Goal: Check status: Check status

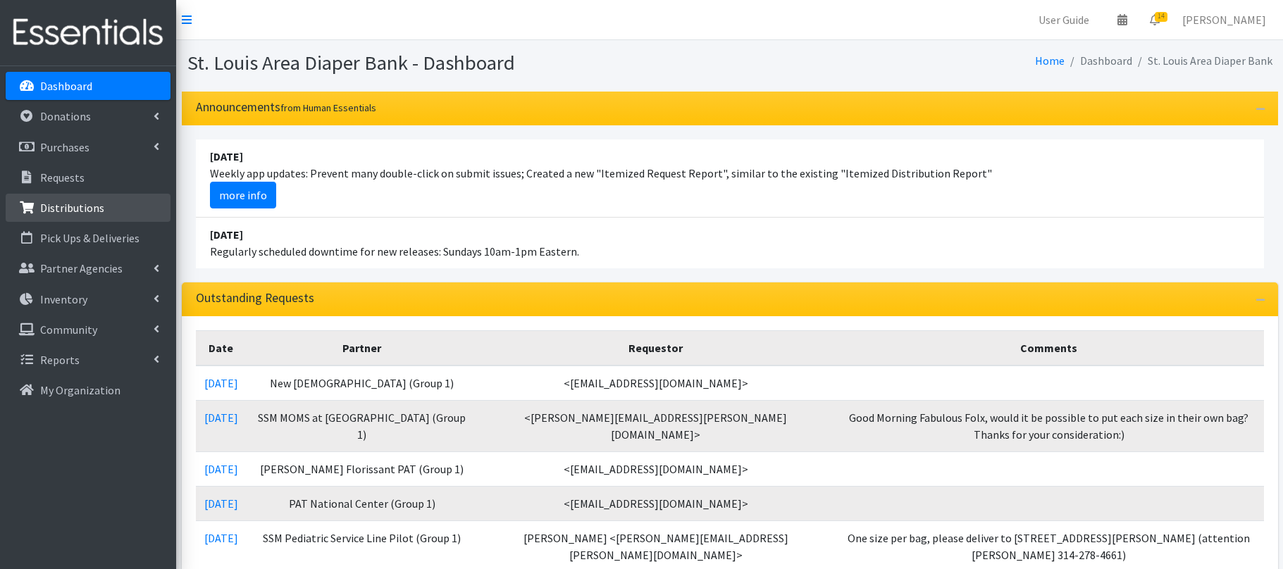
click at [97, 214] on p "Distributions" at bounding box center [72, 208] width 64 height 14
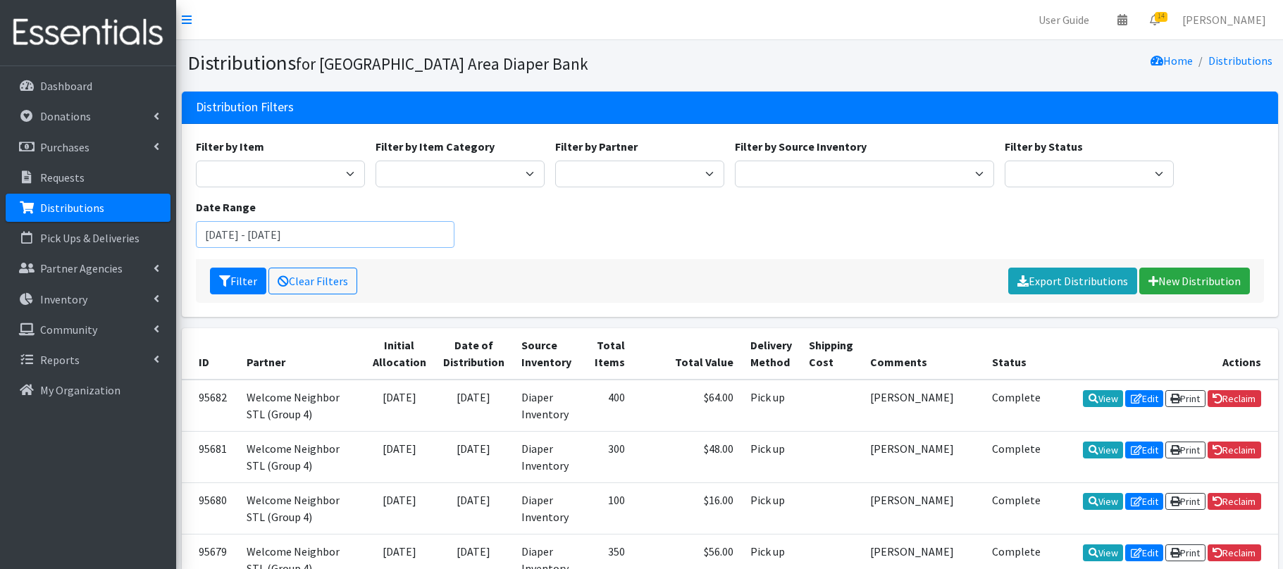
click at [295, 230] on input "June 29, 2025 - September 29, 2025" at bounding box center [325, 234] width 259 height 27
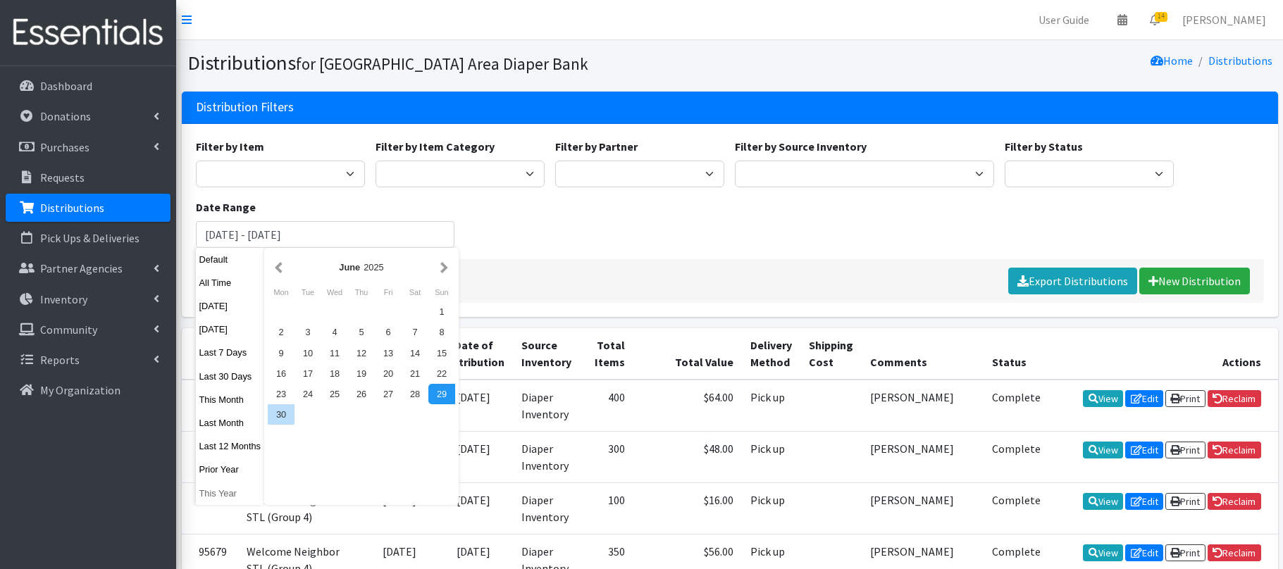
click at [228, 495] on button "This Year" at bounding box center [230, 493] width 69 height 20
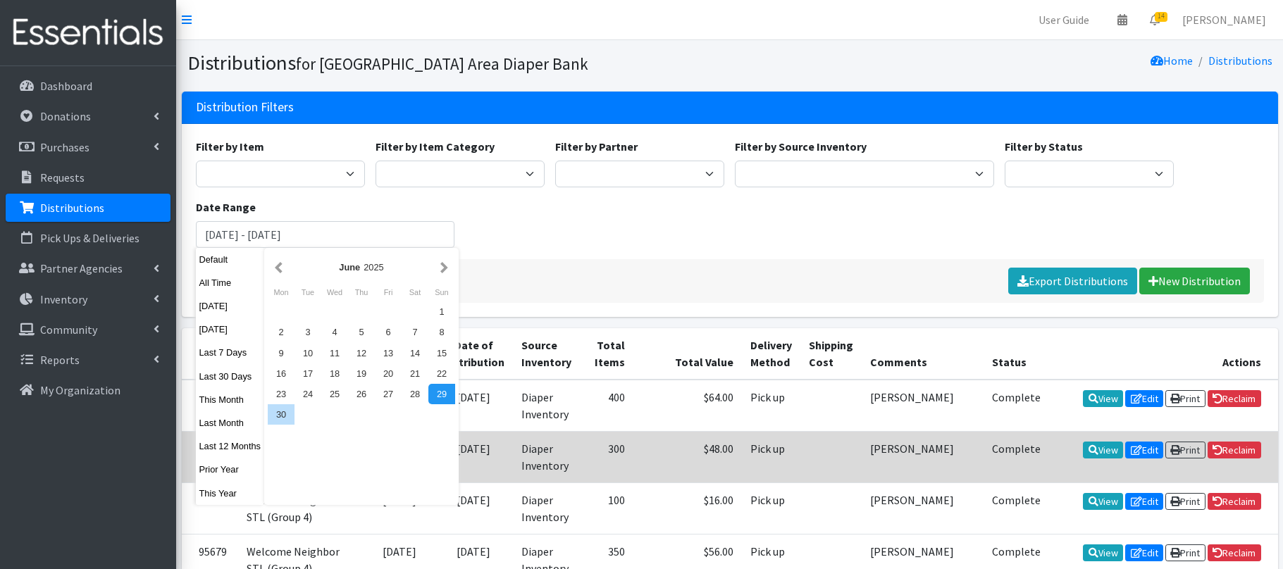
type input "January 1, 2025 - December 31, 2025"
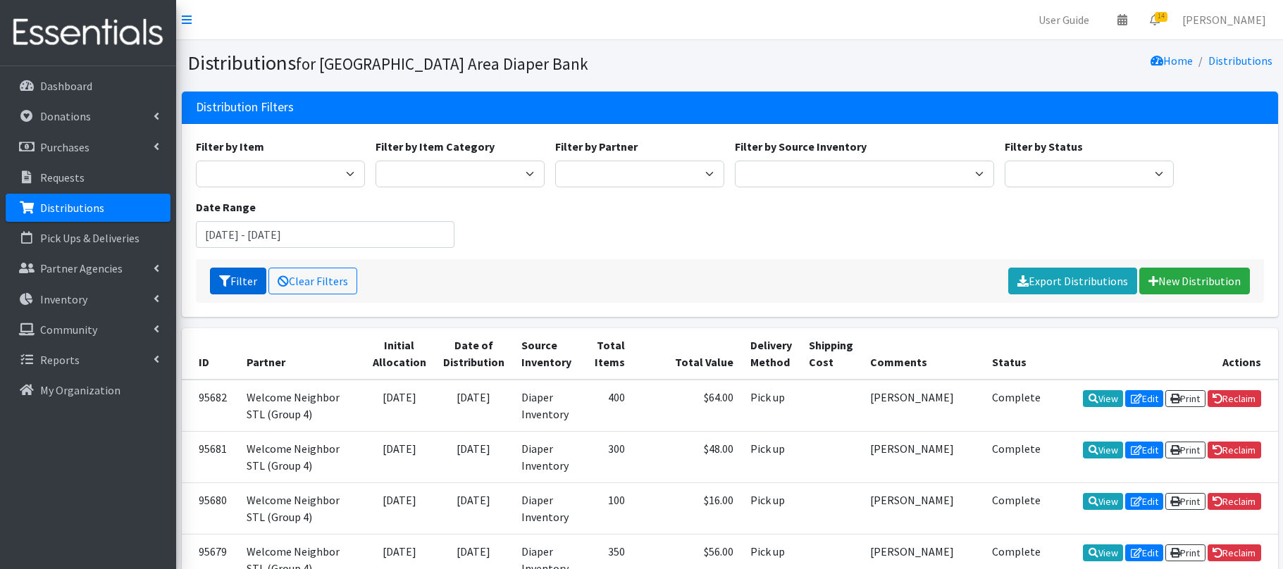
click at [244, 277] on button "Filter" at bounding box center [238, 281] width 56 height 27
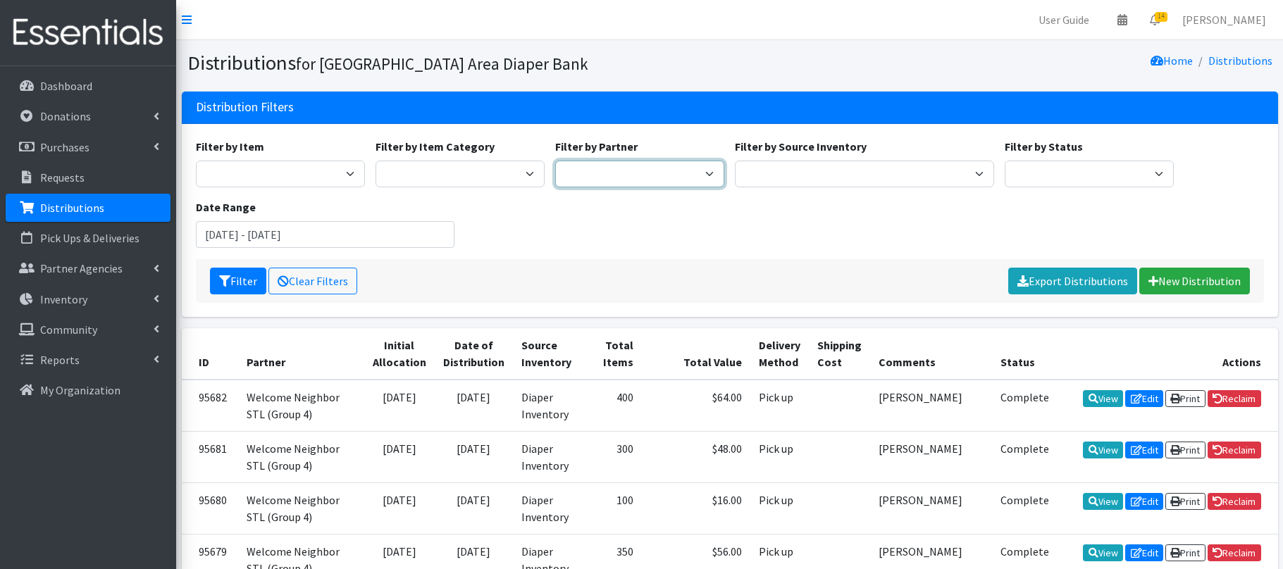
click at [595, 173] on select "Affinia Healthcare (Group 2) Annie Malone (Group 1) Assistance League of St. Lo…" at bounding box center [639, 174] width 169 height 27
select select "7093"
click at [246, 282] on button "Filter" at bounding box center [238, 281] width 56 height 27
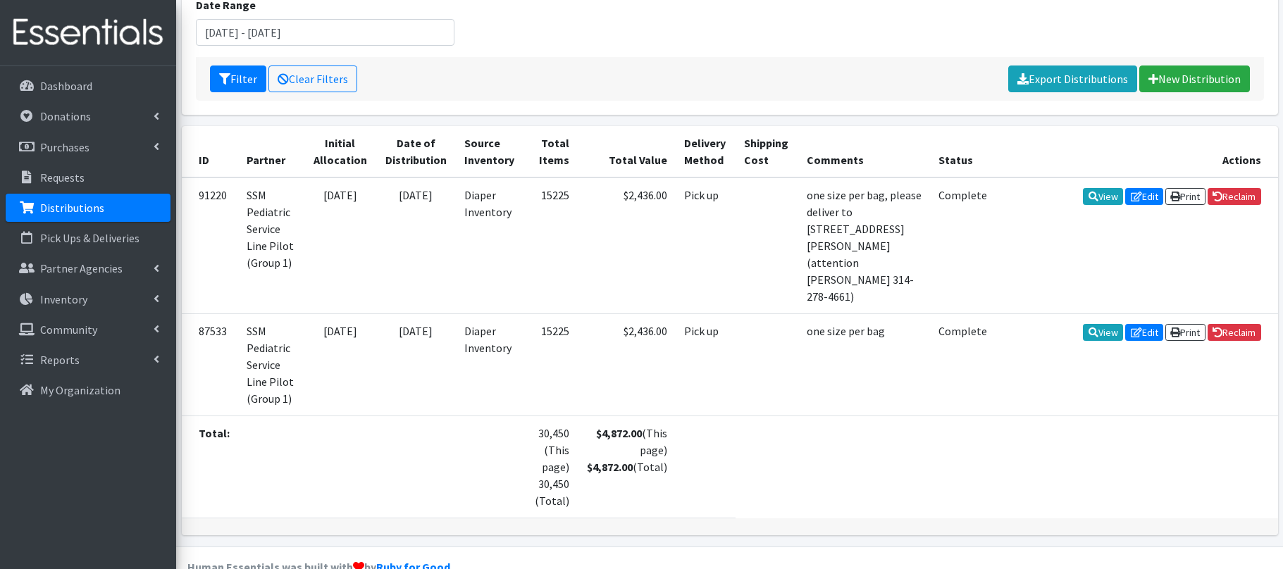
scroll to position [211, 0]
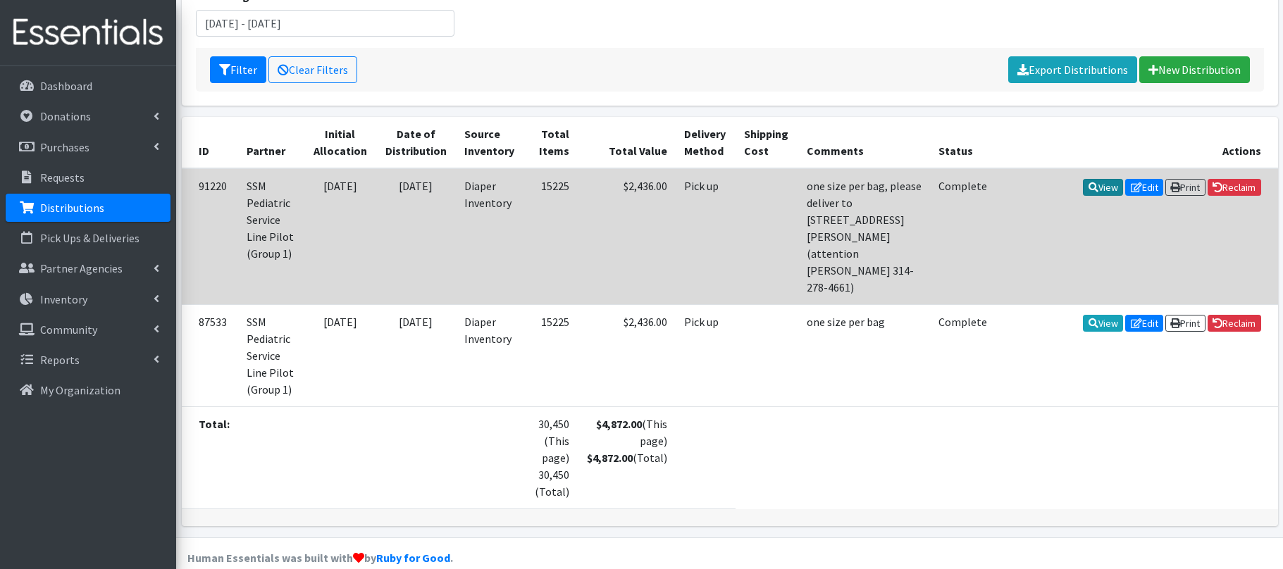
click at [1098, 189] on link "View" at bounding box center [1103, 187] width 40 height 17
